Goal: Task Accomplishment & Management: Manage account settings

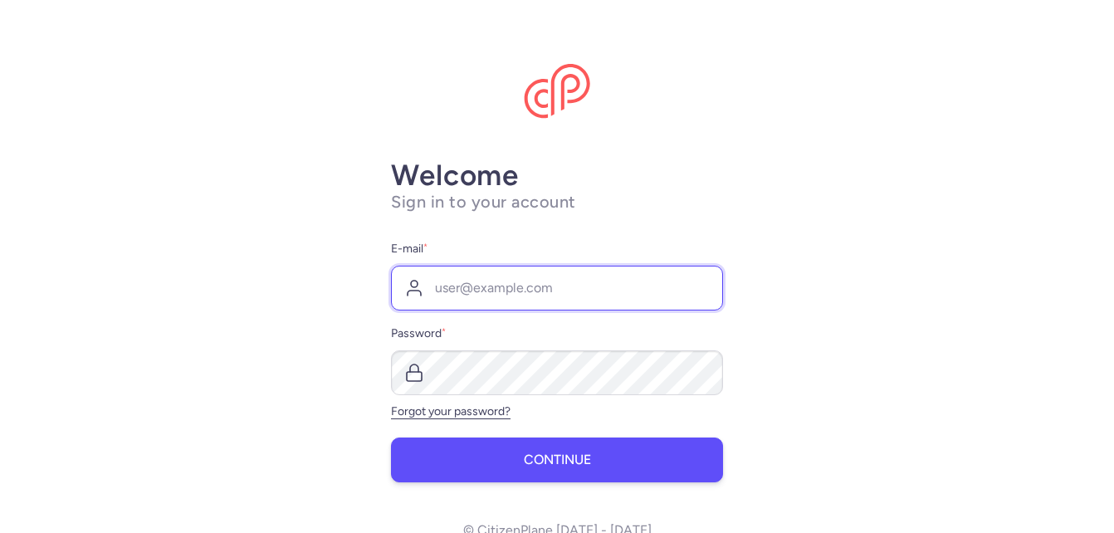
type input "[PERSON_NAME][EMAIL_ADDRESS][DOMAIN_NAME]"
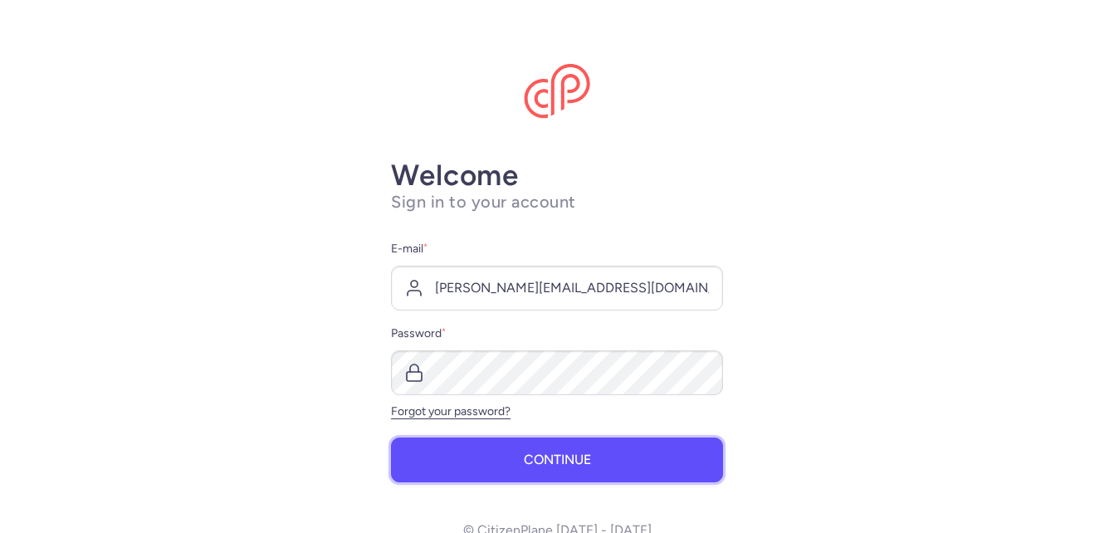
click at [551, 464] on span "Continue" at bounding box center [557, 459] width 67 height 15
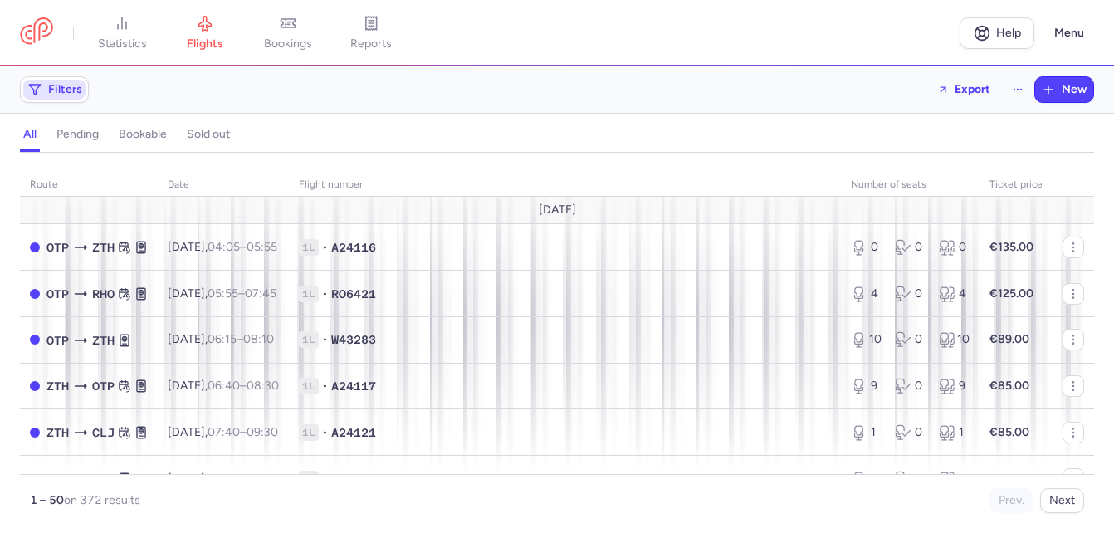
click at [61, 90] on span "Filters" at bounding box center [65, 89] width 34 height 13
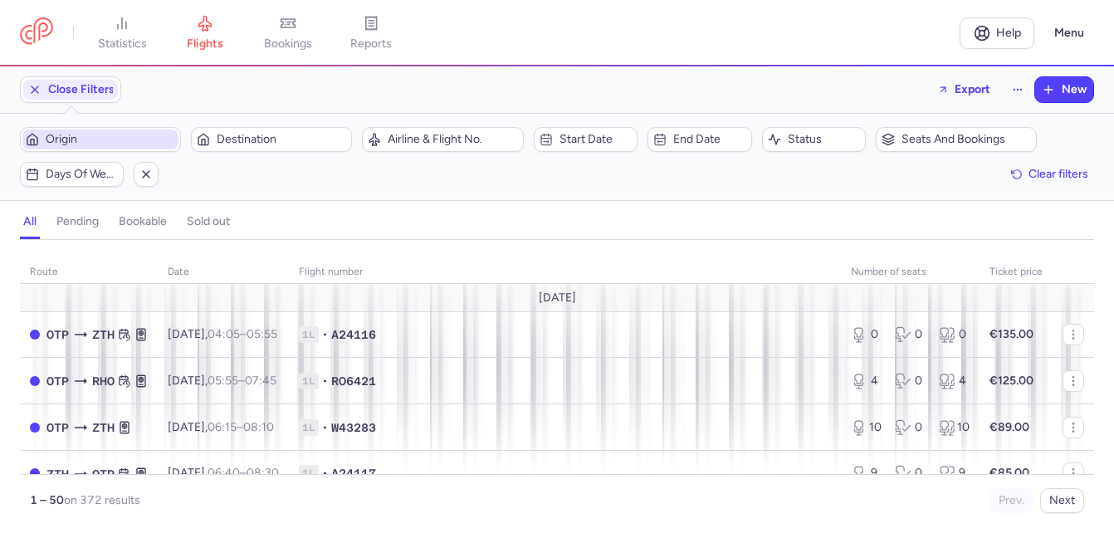
click at [93, 136] on span "Origin" at bounding box center [111, 139] width 130 height 13
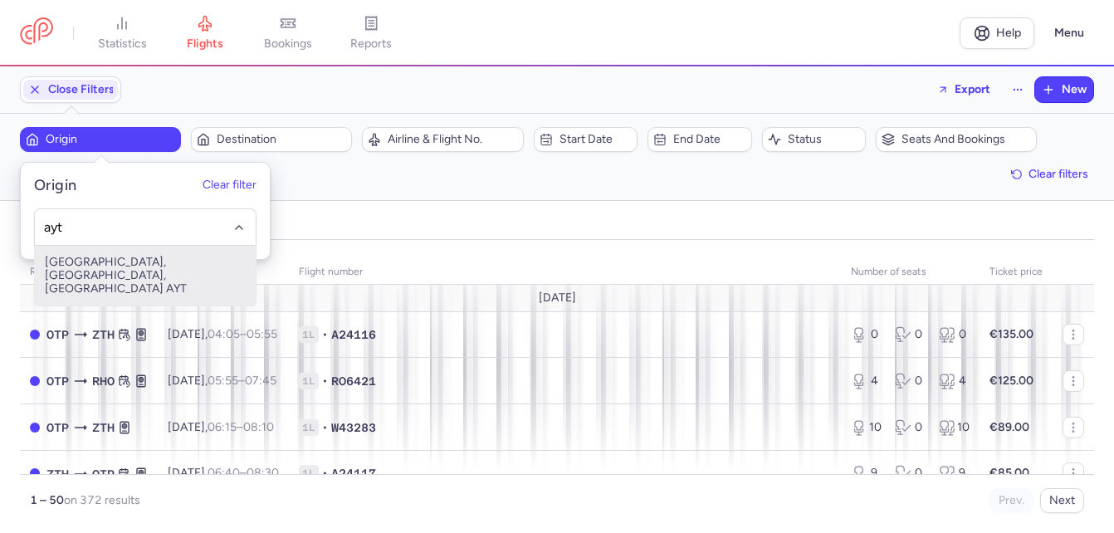
click at [106, 259] on span "[GEOGRAPHIC_DATA], [GEOGRAPHIC_DATA], [GEOGRAPHIC_DATA] AYT" at bounding box center [145, 276] width 221 height 60
type input "ayt"
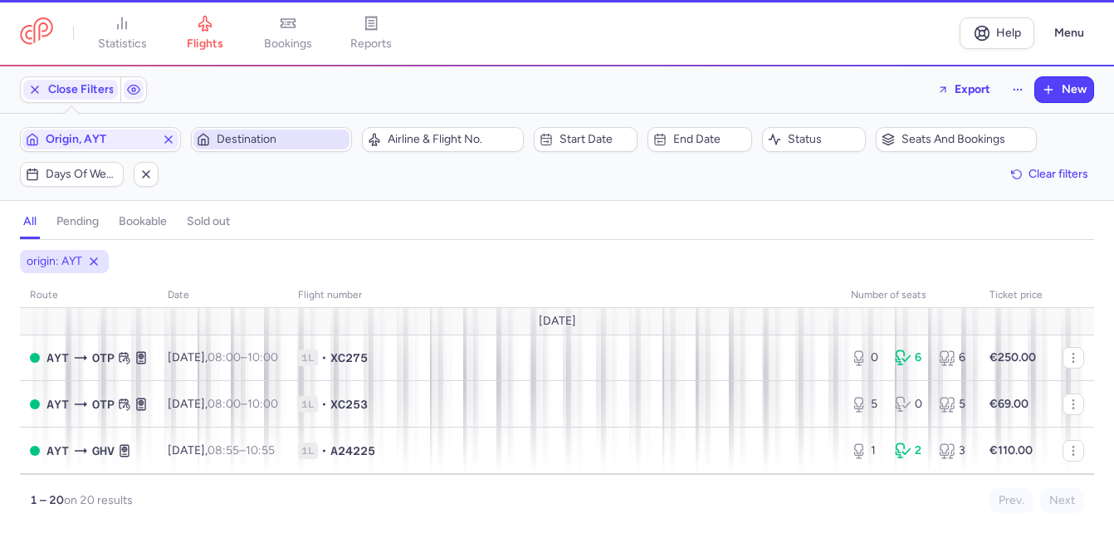
click at [261, 139] on span "Destination" at bounding box center [282, 139] width 130 height 13
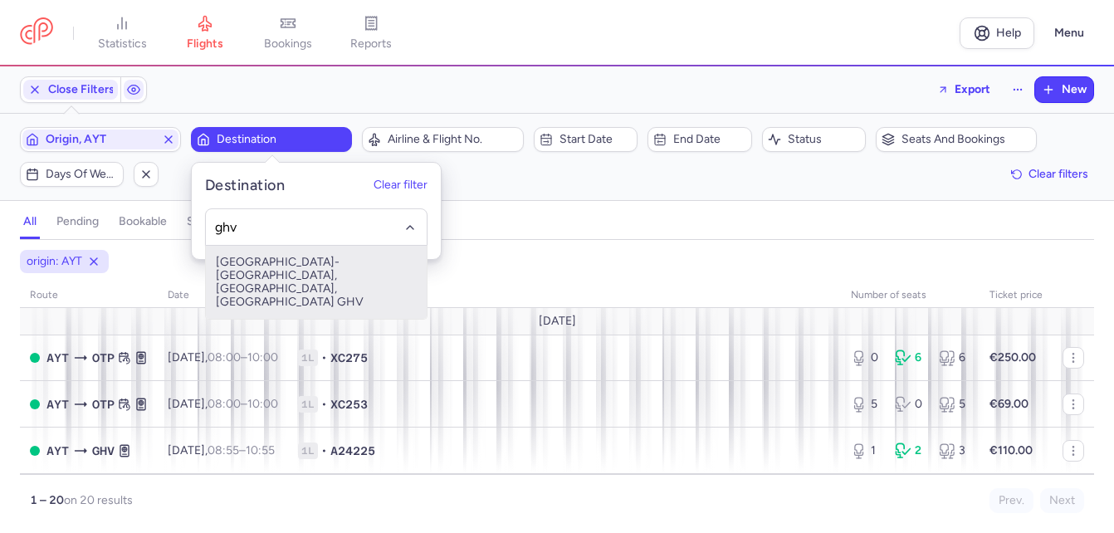
click at [252, 254] on span "[GEOGRAPHIC_DATA]-[GEOGRAPHIC_DATA], [GEOGRAPHIC_DATA], [GEOGRAPHIC_DATA] GHV" at bounding box center [316, 282] width 221 height 73
type input "ghv"
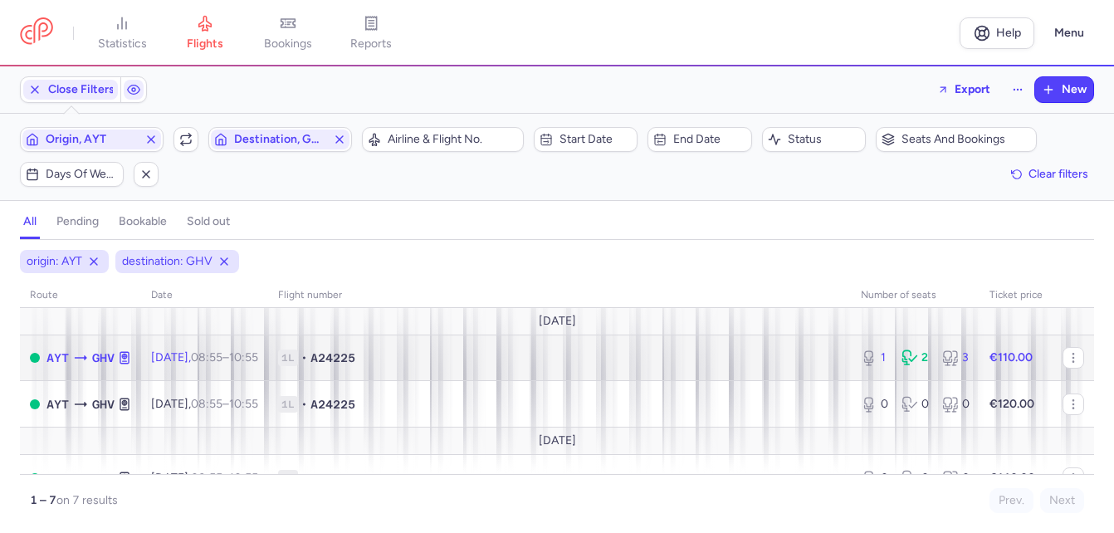
click at [760, 356] on span "1L • A24225" at bounding box center [559, 358] width 563 height 17
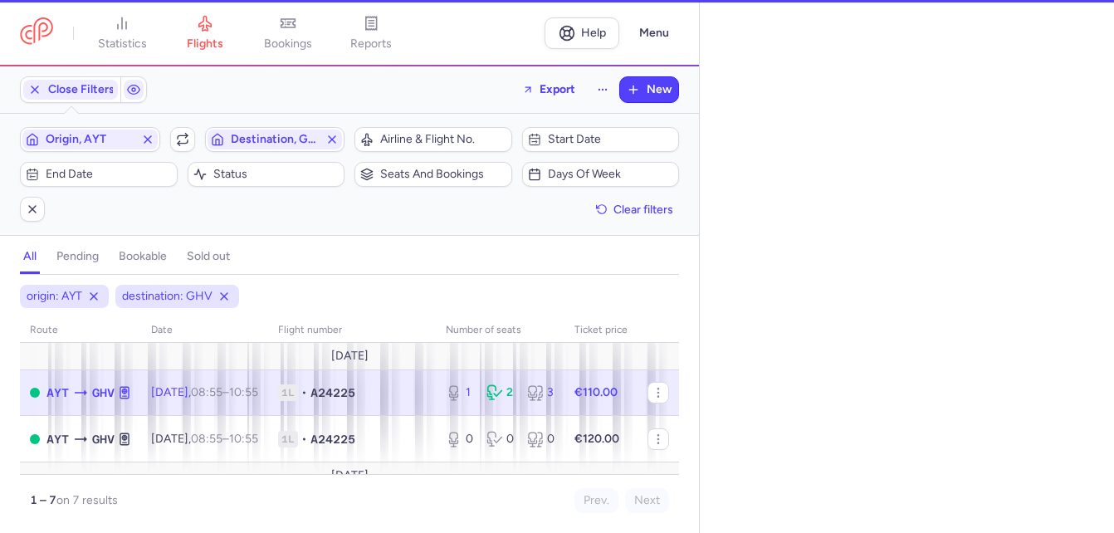
select select "hours"
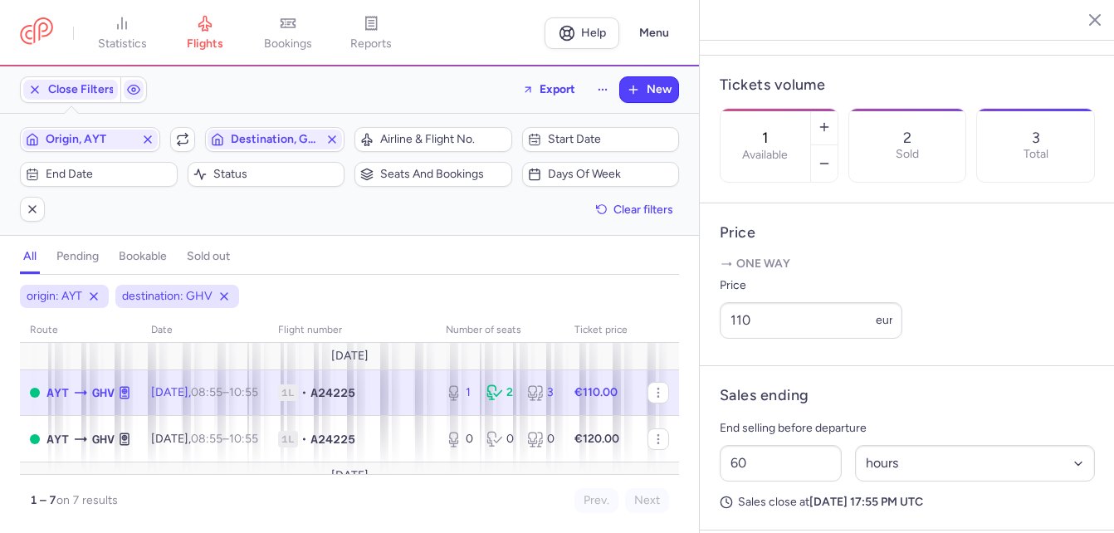
scroll to position [498, 0]
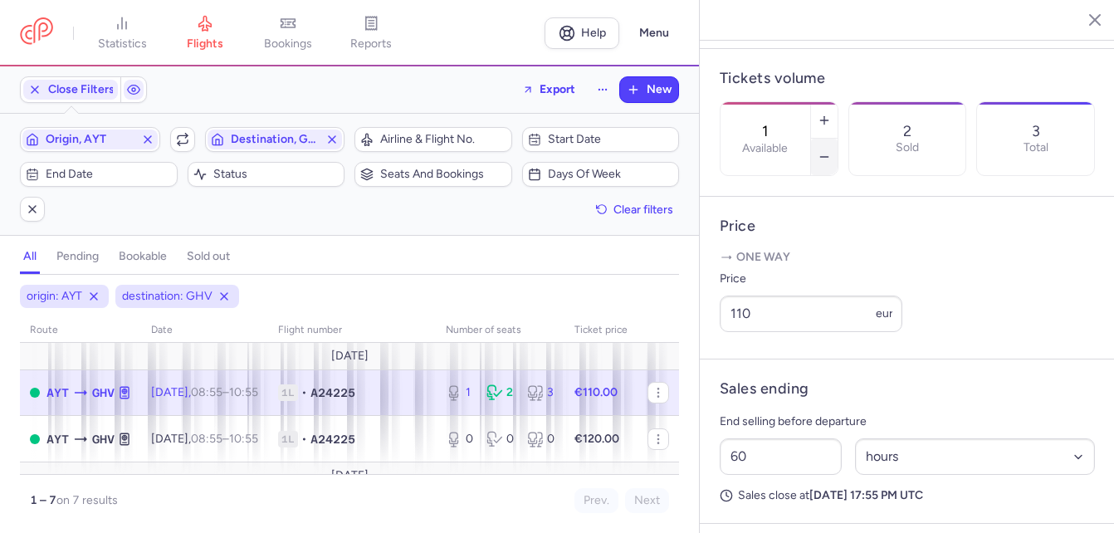
click at [793, 157] on line "button" at bounding box center [823, 157] width 7 height 0
type input "0"
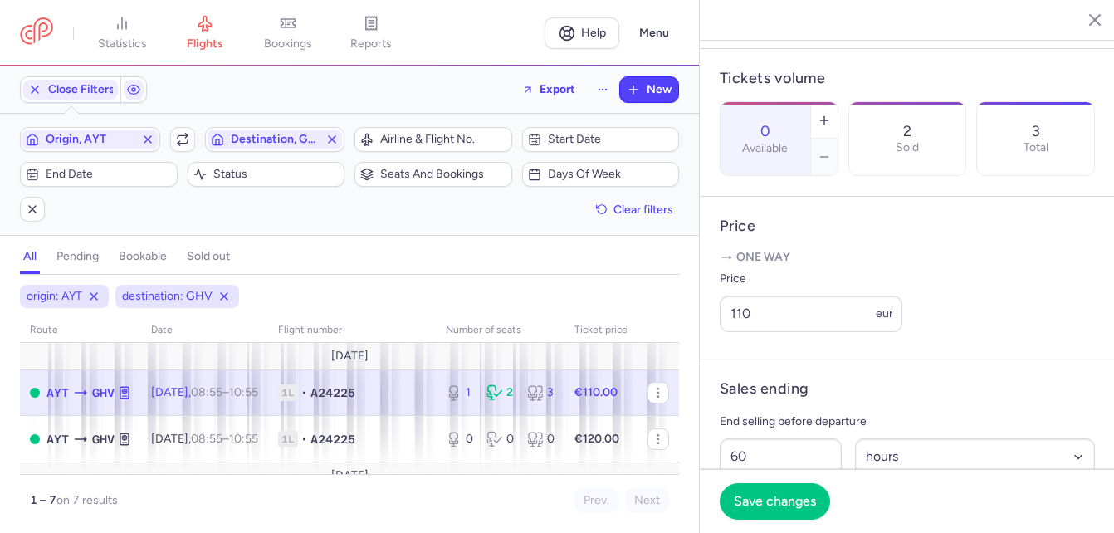
scroll to position [719, 0]
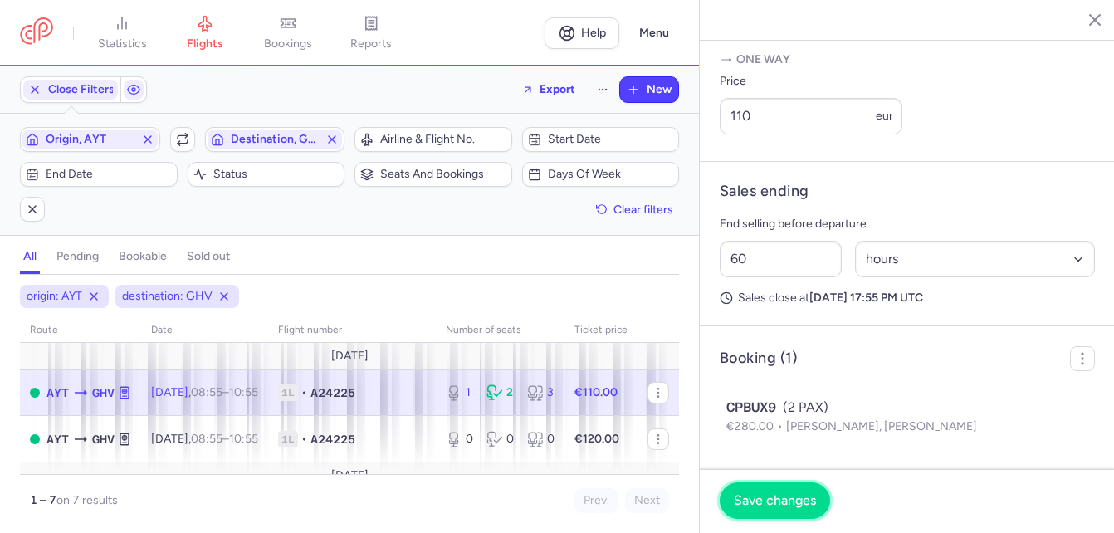
click at [775, 499] on span "Save changes" at bounding box center [775, 500] width 82 height 15
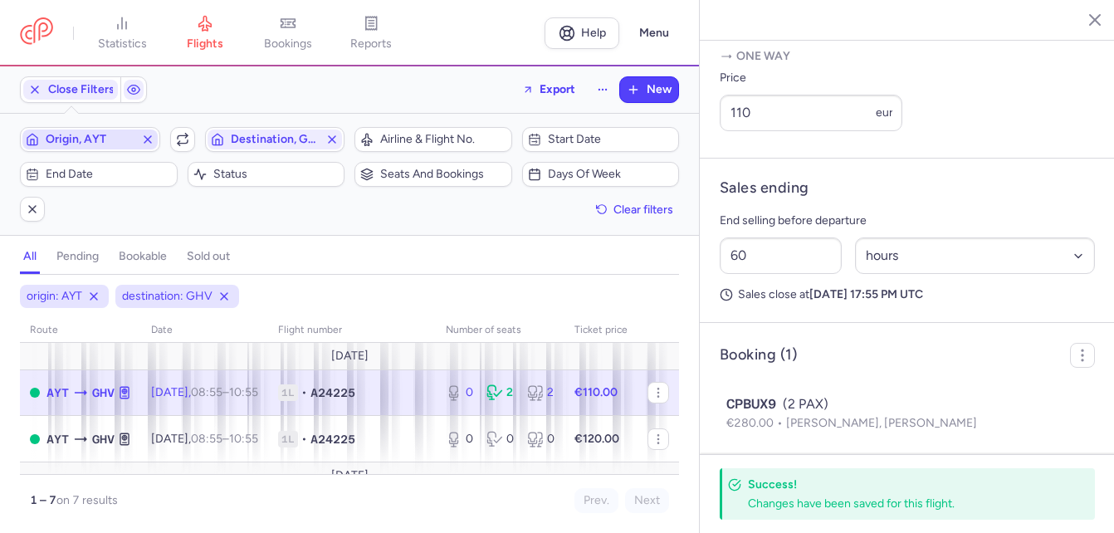
click at [145, 140] on icon "button" at bounding box center [147, 139] width 13 height 13
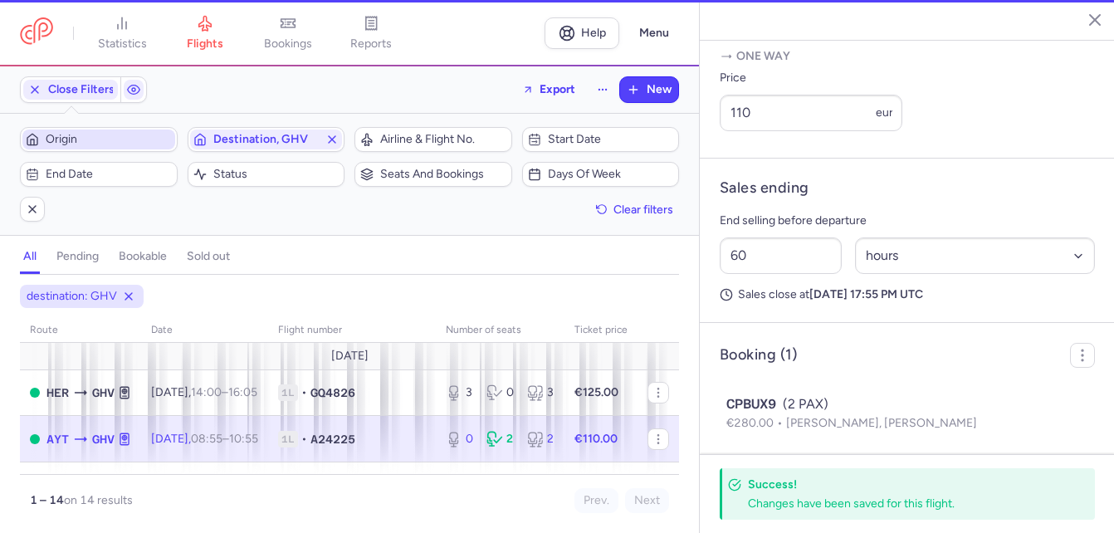
click at [103, 140] on span "Origin" at bounding box center [109, 139] width 126 height 13
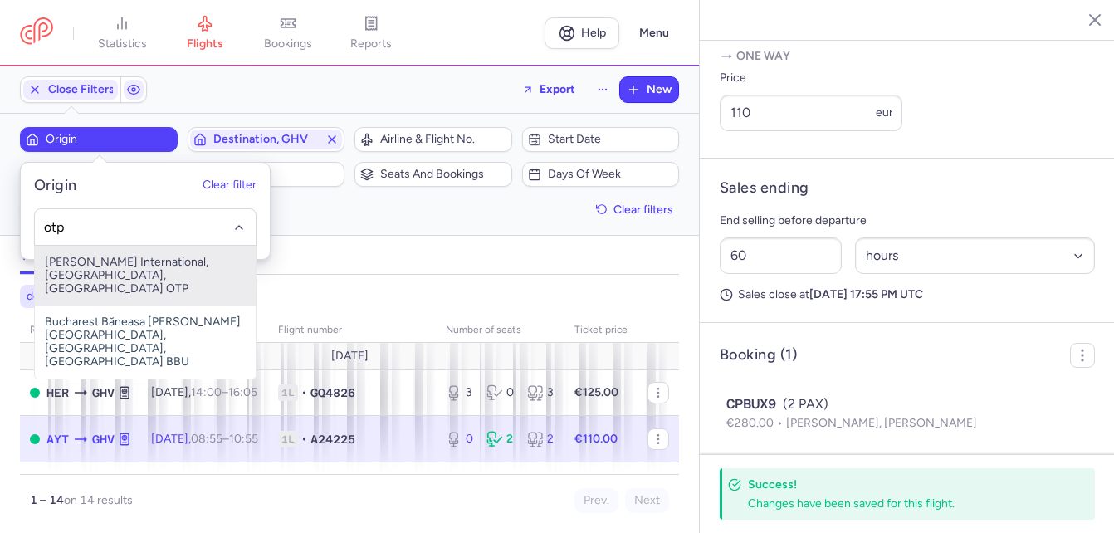
drag, startPoint x: 88, startPoint y: 267, endPoint x: 230, endPoint y: 187, distance: 163.2
click at [91, 267] on span "[PERSON_NAME] International, [GEOGRAPHIC_DATA], [GEOGRAPHIC_DATA] OTP" at bounding box center [145, 276] width 221 height 60
type input "otp"
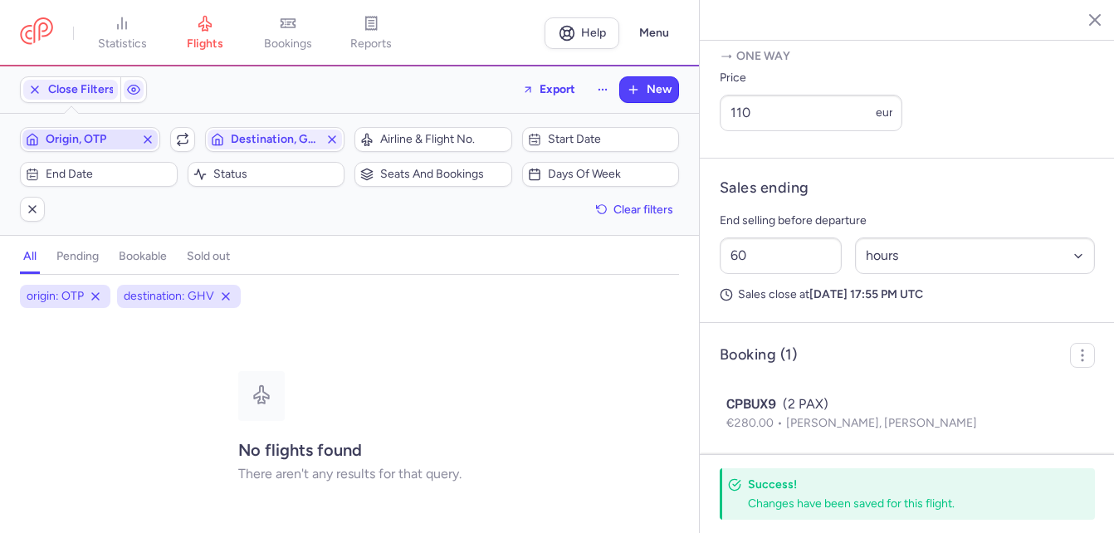
click at [144, 136] on line "button" at bounding box center [147, 139] width 7 height 7
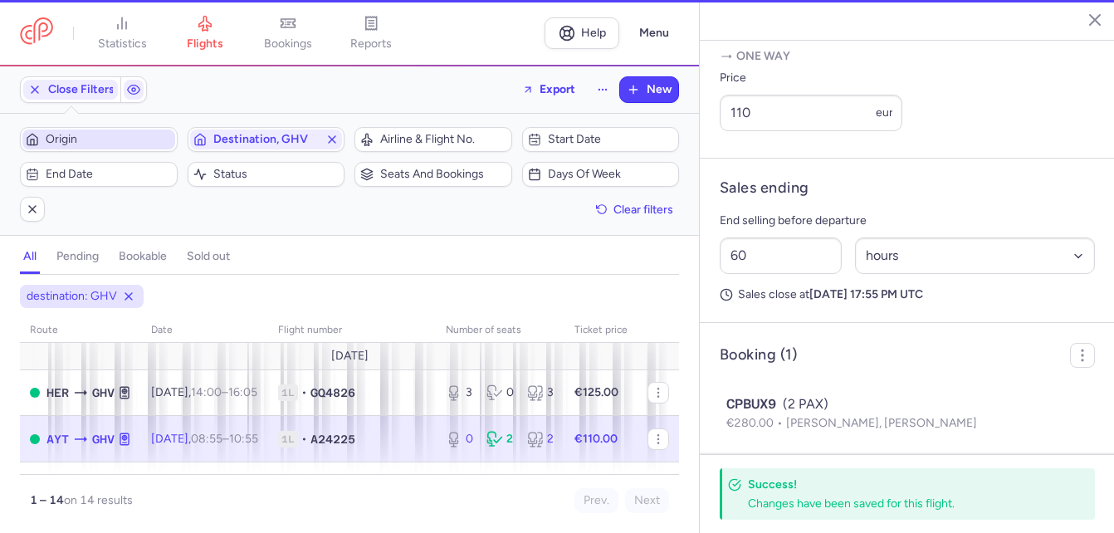
click at [102, 139] on span "Origin" at bounding box center [109, 139] width 126 height 13
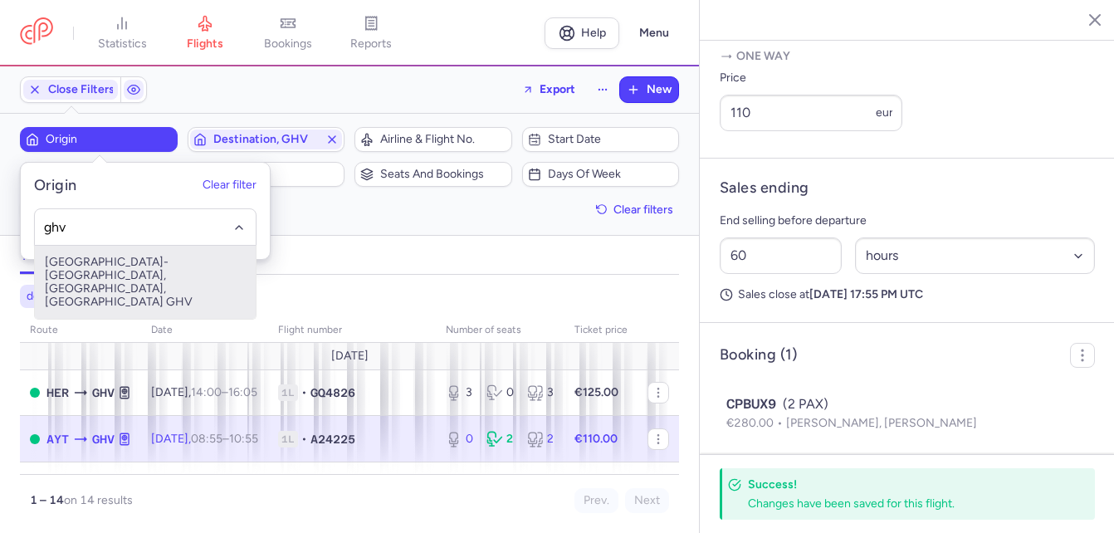
click at [111, 267] on span "[GEOGRAPHIC_DATA]-[GEOGRAPHIC_DATA], [GEOGRAPHIC_DATA], [GEOGRAPHIC_DATA] GHV" at bounding box center [145, 282] width 221 height 73
type input "ghv"
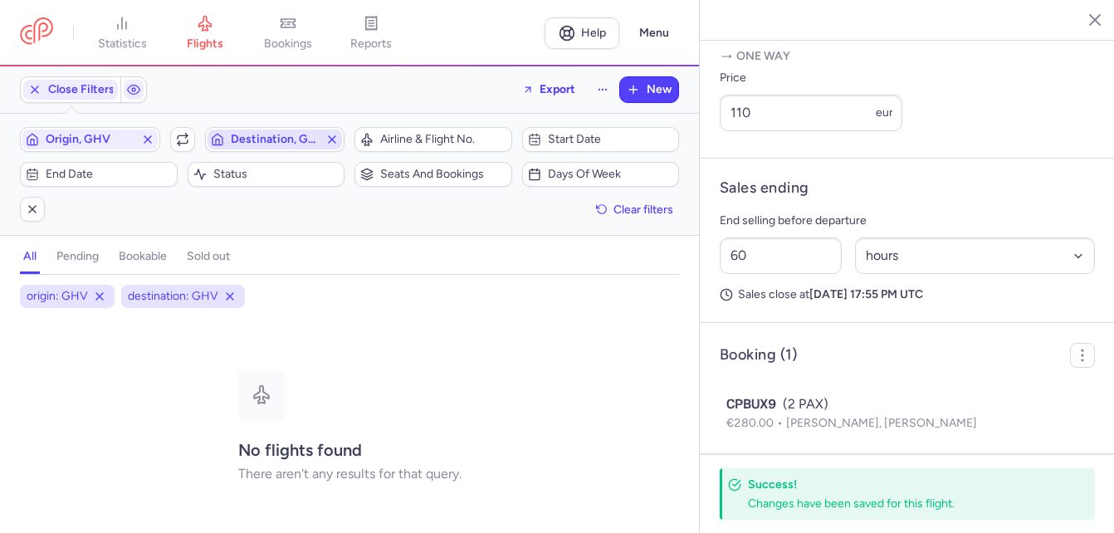
click at [331, 140] on line "button" at bounding box center [332, 139] width 7 height 7
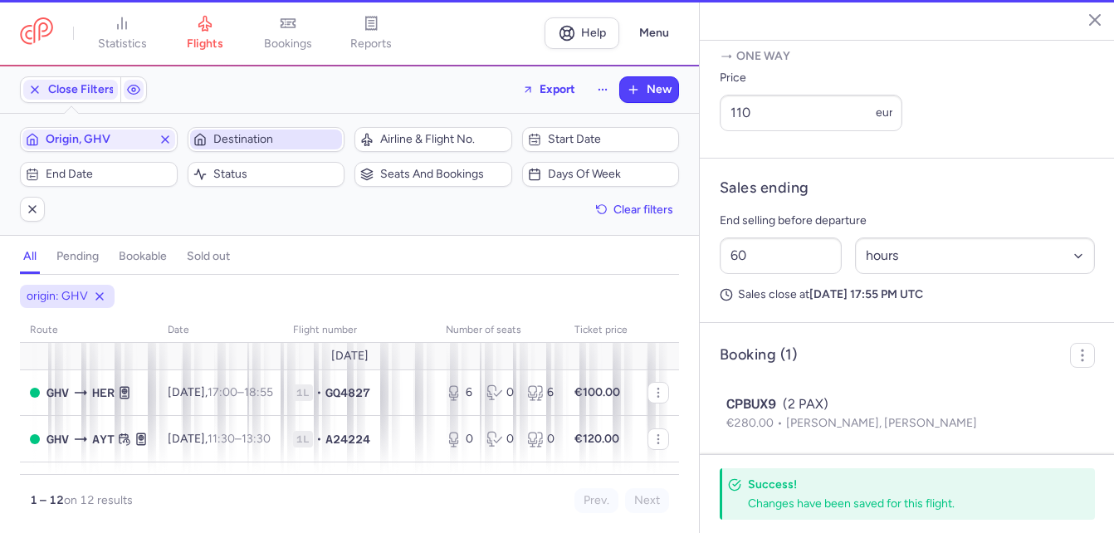
click at [305, 139] on span "Destination" at bounding box center [276, 139] width 126 height 13
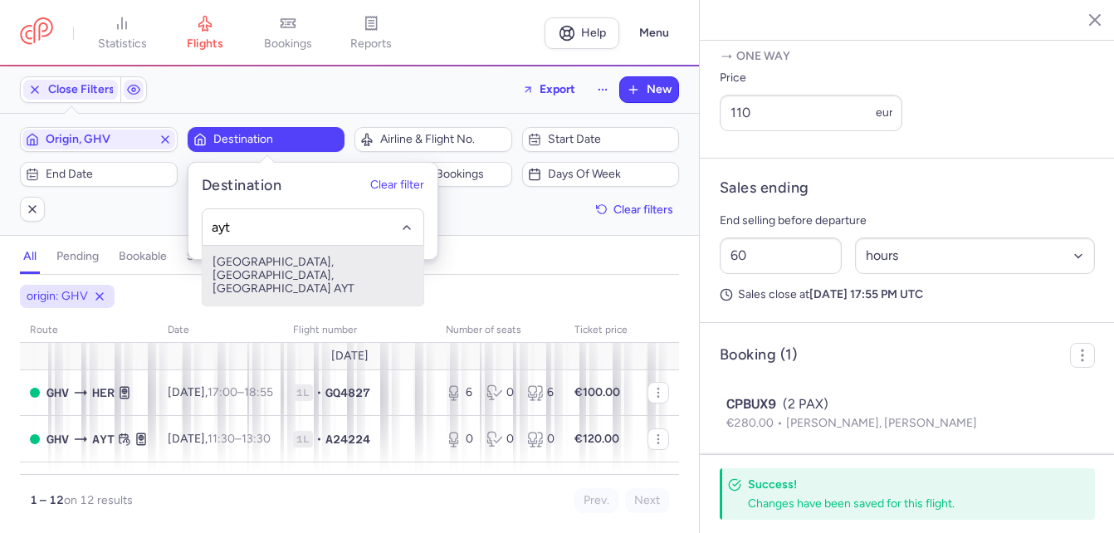
click at [293, 260] on span "[GEOGRAPHIC_DATA], [GEOGRAPHIC_DATA], [GEOGRAPHIC_DATA] AYT" at bounding box center [313, 276] width 221 height 60
type input "ayt"
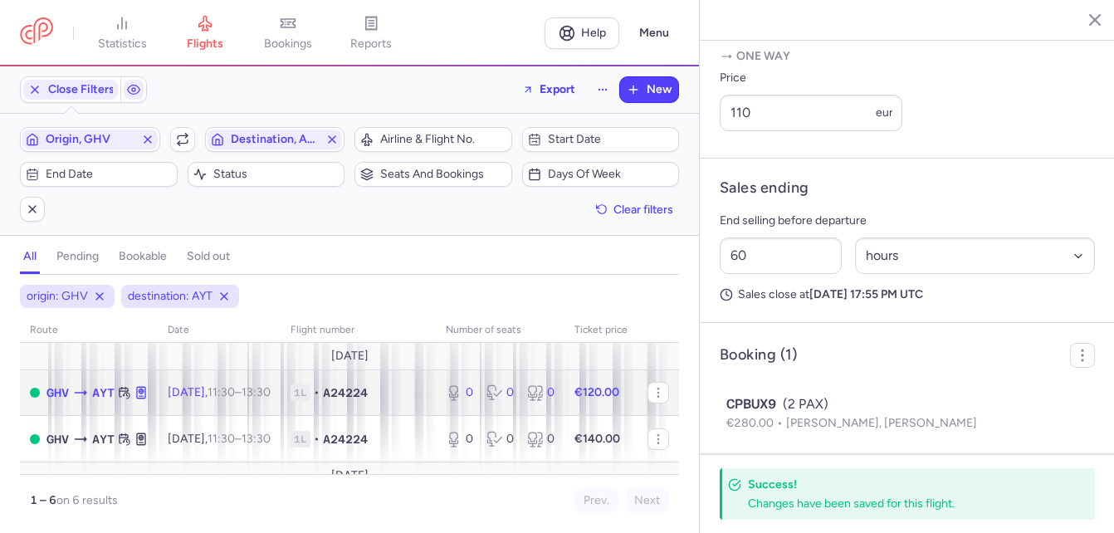
click at [232, 393] on span "[DATE] 11:30 – 13:30 +0" at bounding box center [219, 392] width 103 height 14
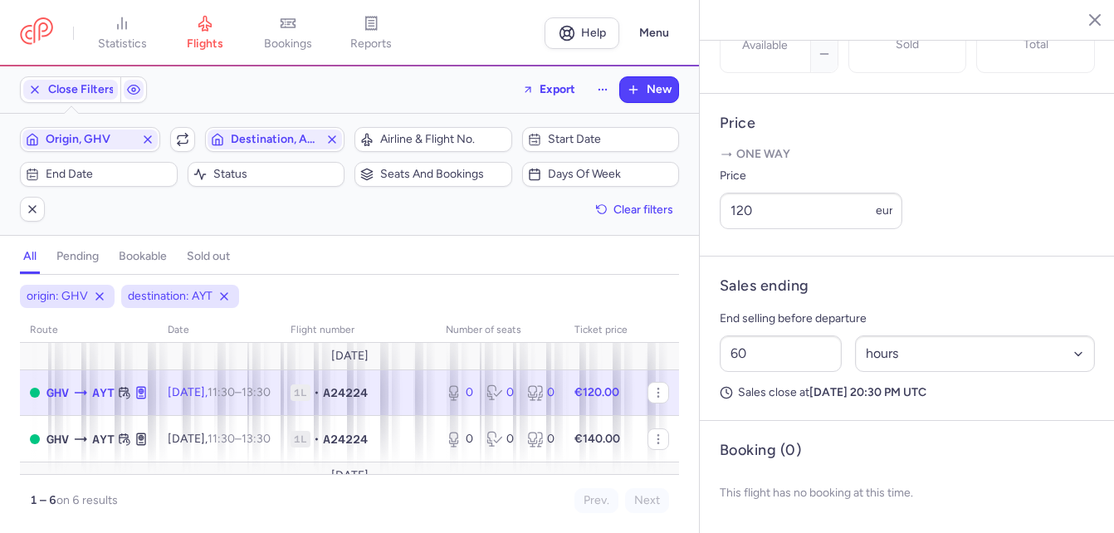
scroll to position [83, 0]
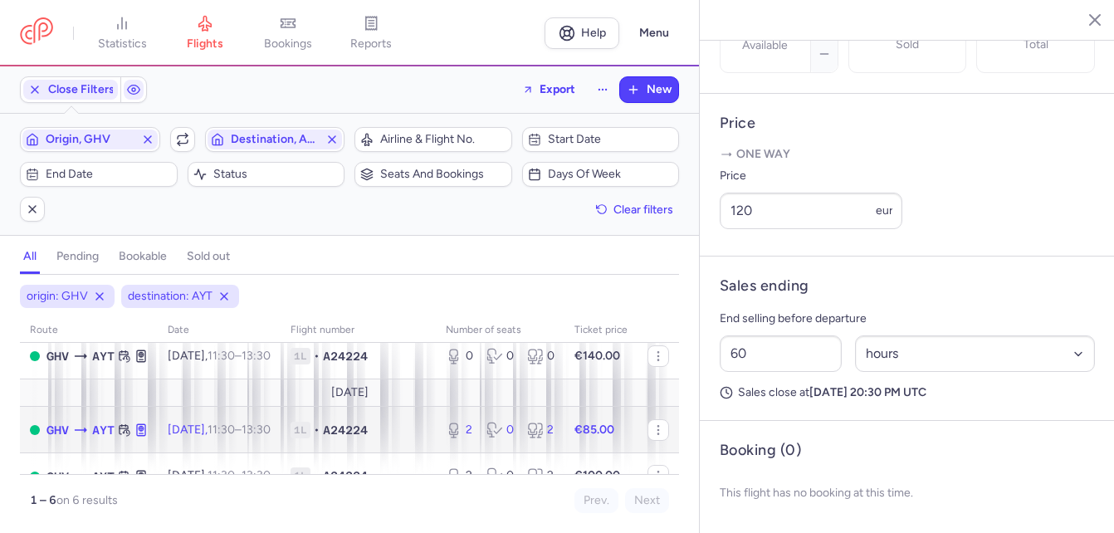
click at [222, 425] on span "[DATE] 11:30 – 13:30 +0" at bounding box center [219, 430] width 103 height 14
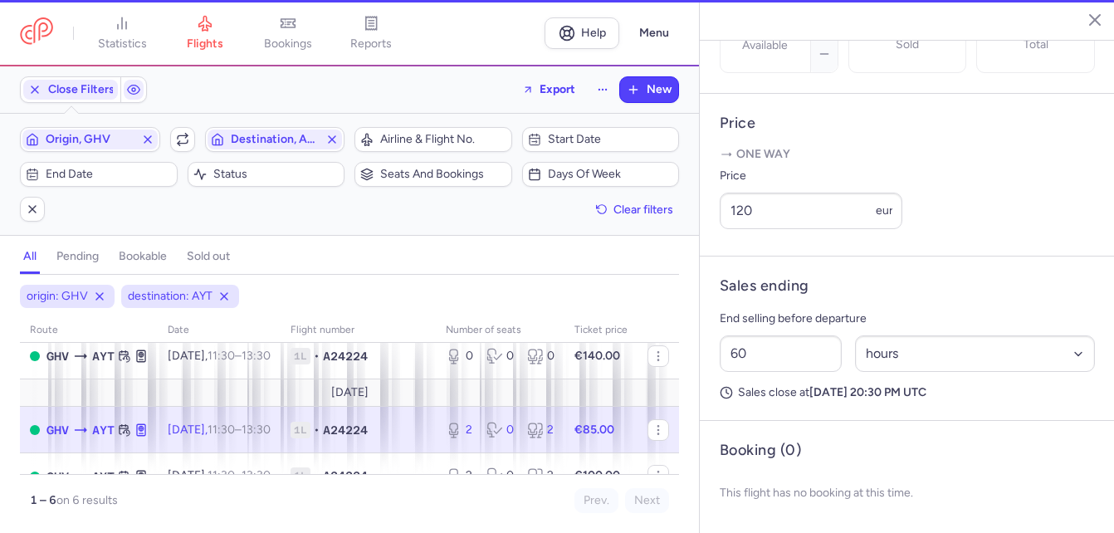
type input "2"
type input "1"
select select "days"
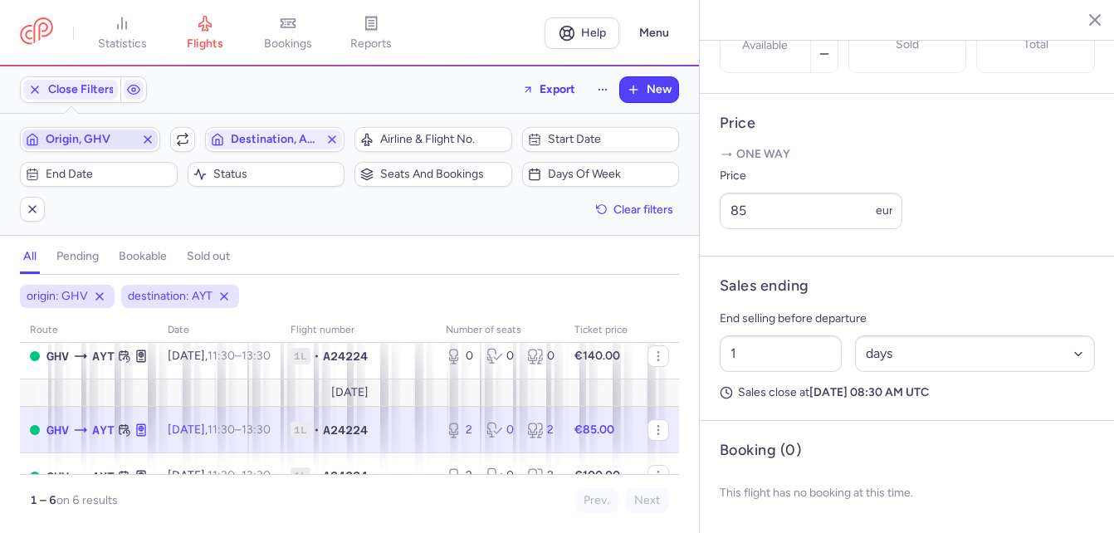
click at [149, 136] on icon "button" at bounding box center [147, 139] width 13 height 13
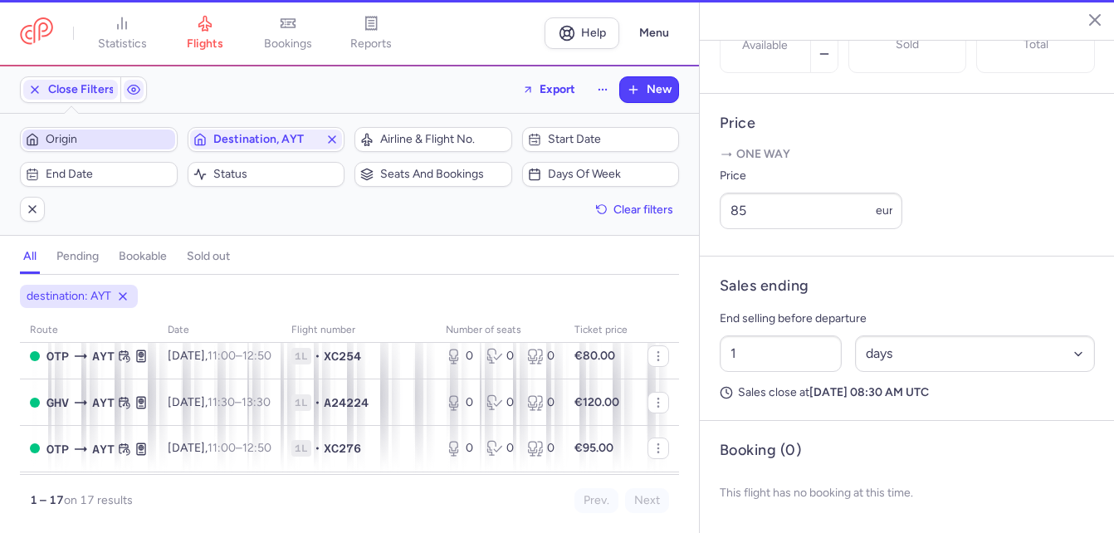
click at [125, 135] on span "Origin" at bounding box center [109, 139] width 126 height 13
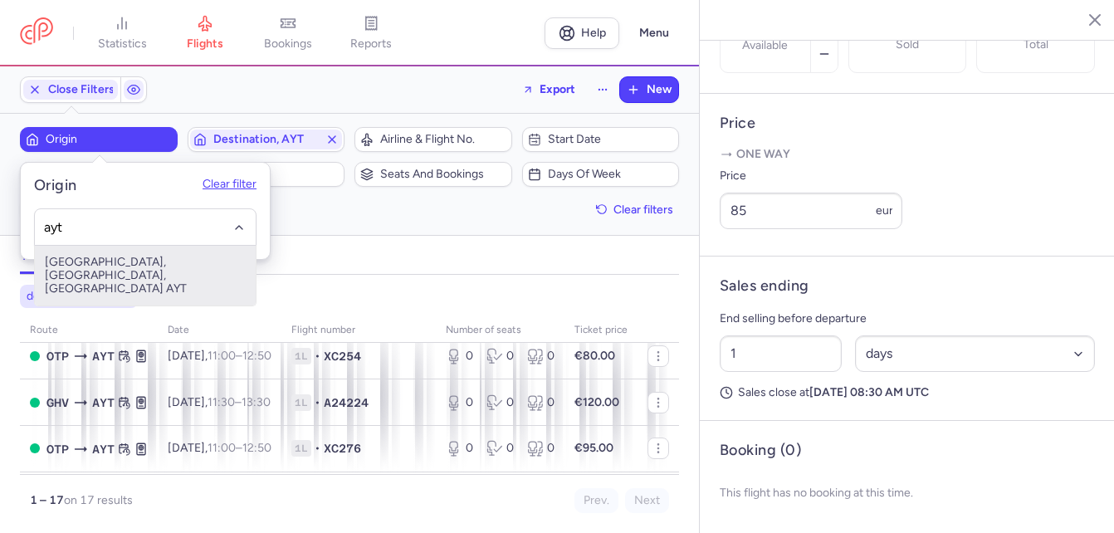
drag, startPoint x: 134, startPoint y: 266, endPoint x: 224, endPoint y: 185, distance: 120.5
click at [138, 266] on span "[GEOGRAPHIC_DATA], [GEOGRAPHIC_DATA], [GEOGRAPHIC_DATA] AYT" at bounding box center [145, 276] width 221 height 60
type input "ayt"
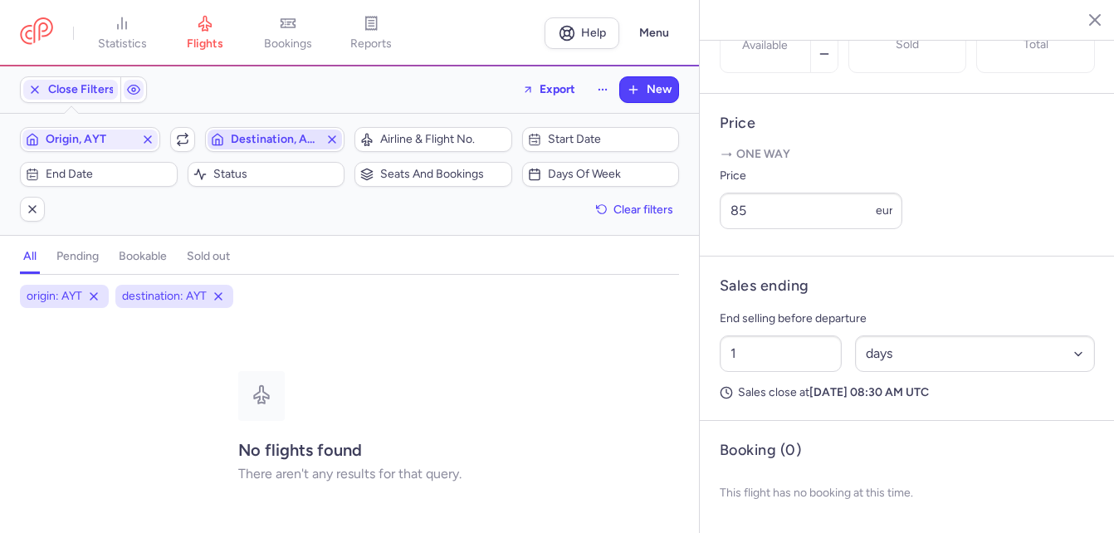
click at [333, 139] on line "button" at bounding box center [332, 139] width 7 height 7
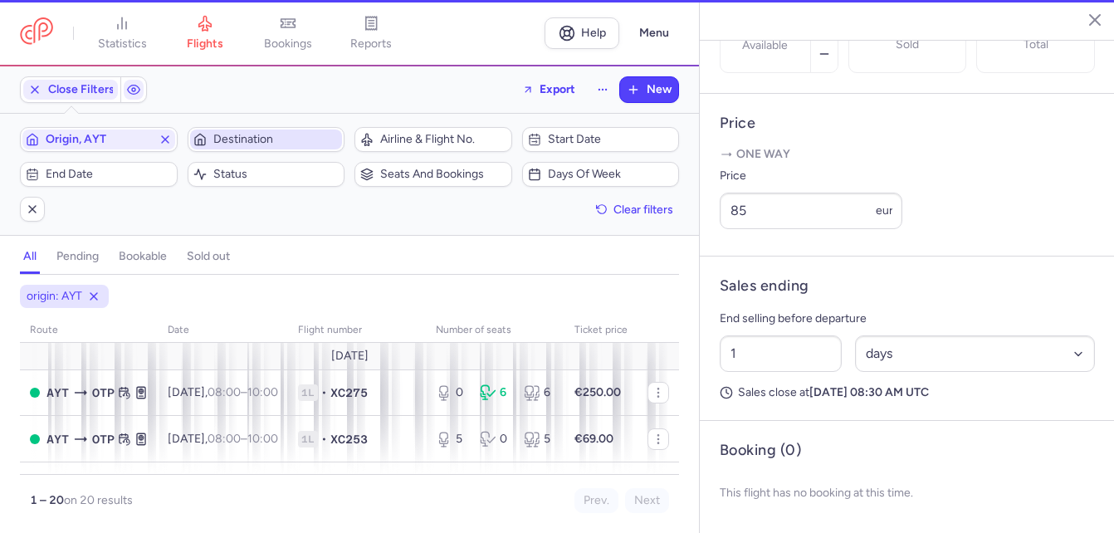
click at [277, 139] on span "Destination" at bounding box center [276, 139] width 126 height 13
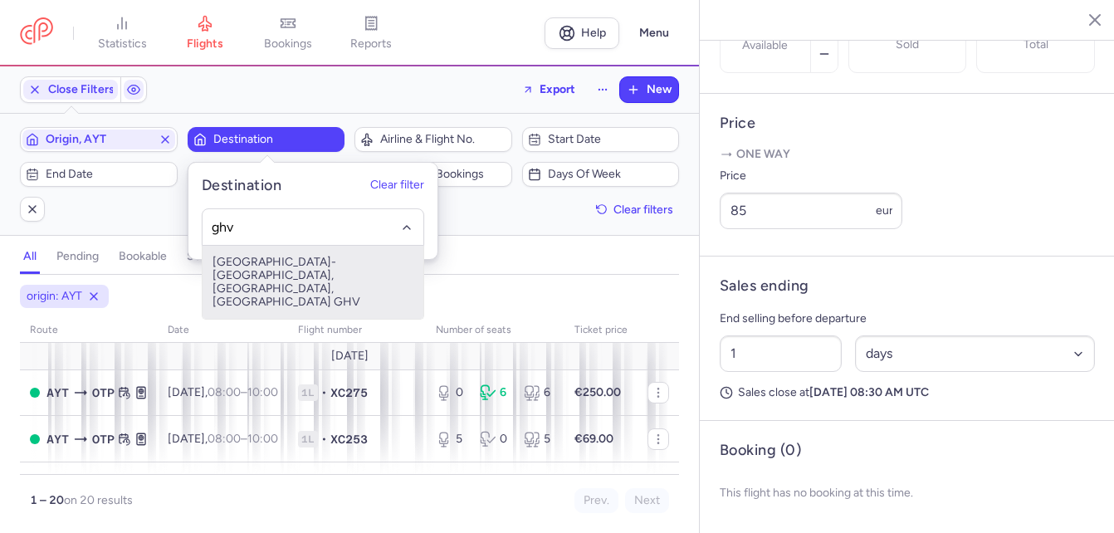
click at [261, 266] on span "[GEOGRAPHIC_DATA]-[GEOGRAPHIC_DATA], [GEOGRAPHIC_DATA], [GEOGRAPHIC_DATA] GHV" at bounding box center [313, 282] width 221 height 73
type input "ghv"
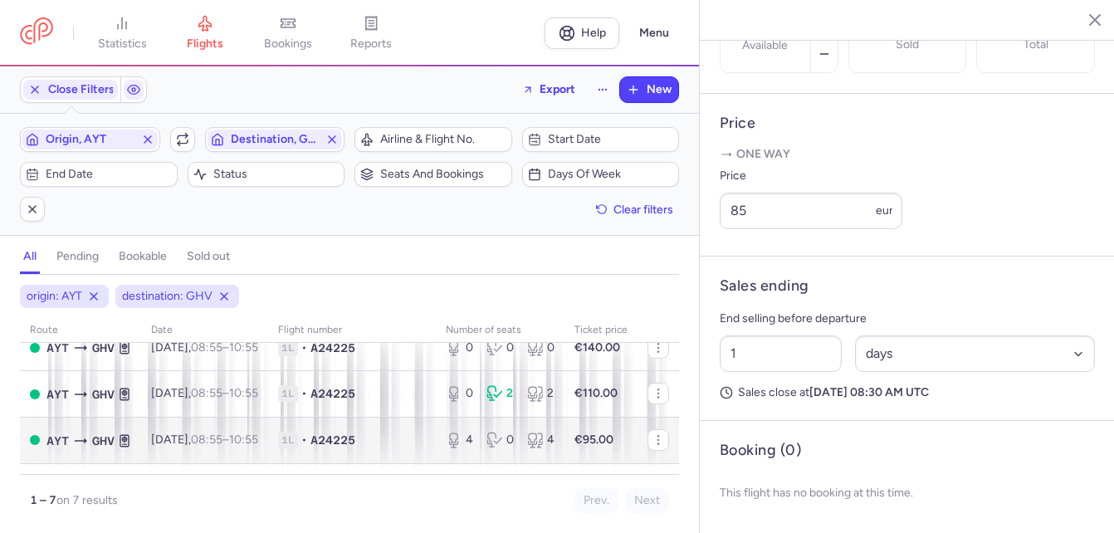
scroll to position [166, 0]
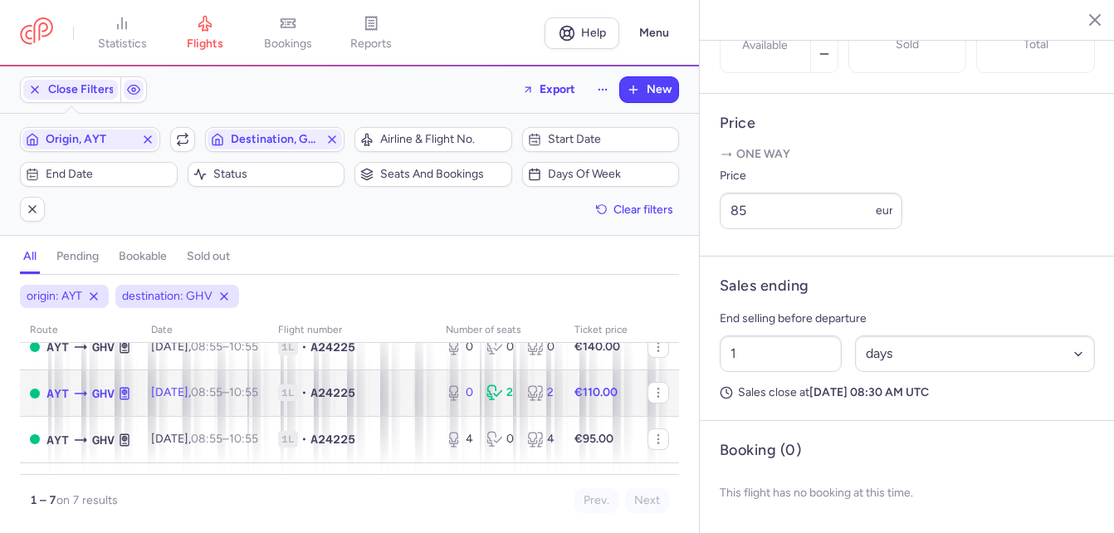
click at [222, 389] on time "08:55" at bounding box center [207, 392] width 32 height 14
type input "0"
type input "60"
select select "hours"
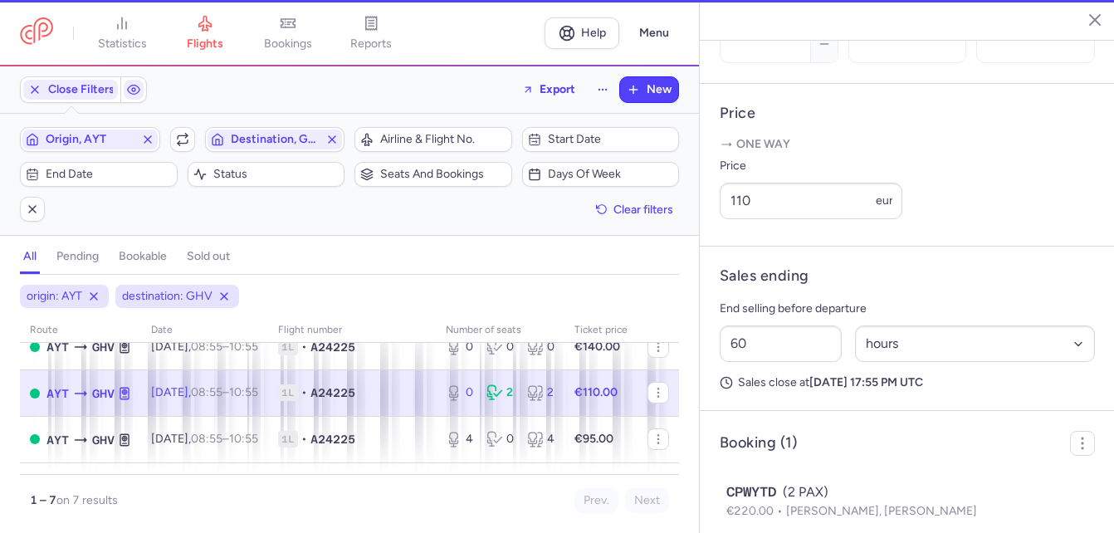
scroll to position [655, 0]
